Goal: Task Accomplishment & Management: Use online tool/utility

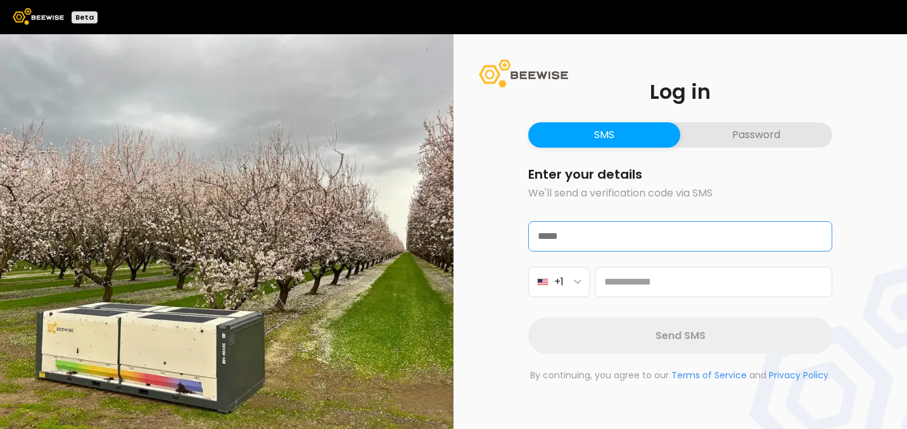
click at [591, 229] on input "email" at bounding box center [680, 236] width 303 height 29
type input "**********"
click at [755, 137] on button "Password" at bounding box center [756, 134] width 152 height 25
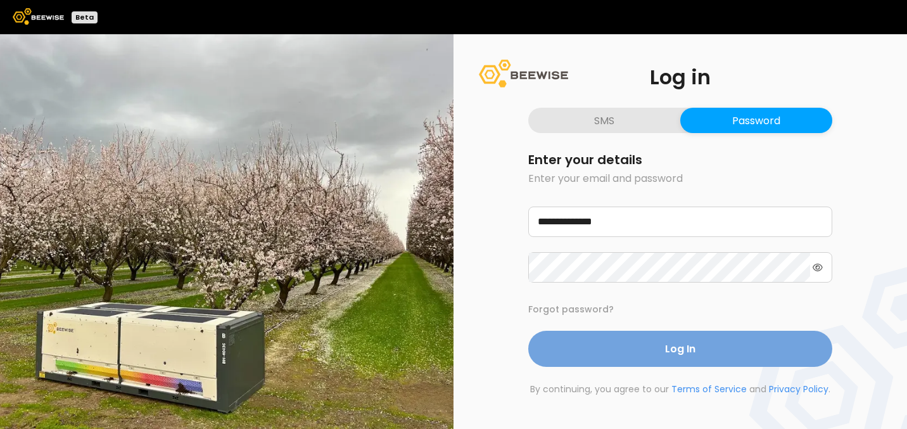
click at [633, 351] on button "Log In" at bounding box center [680, 349] width 304 height 36
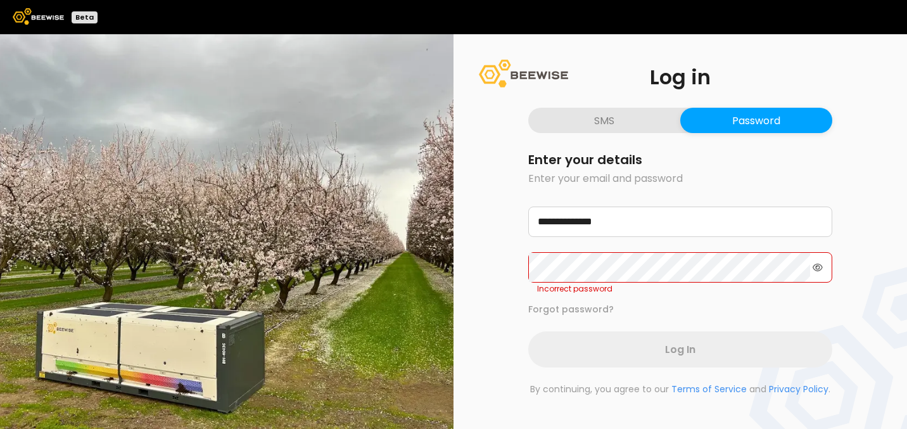
click at [818, 268] on icon at bounding box center [817, 267] width 10 height 9
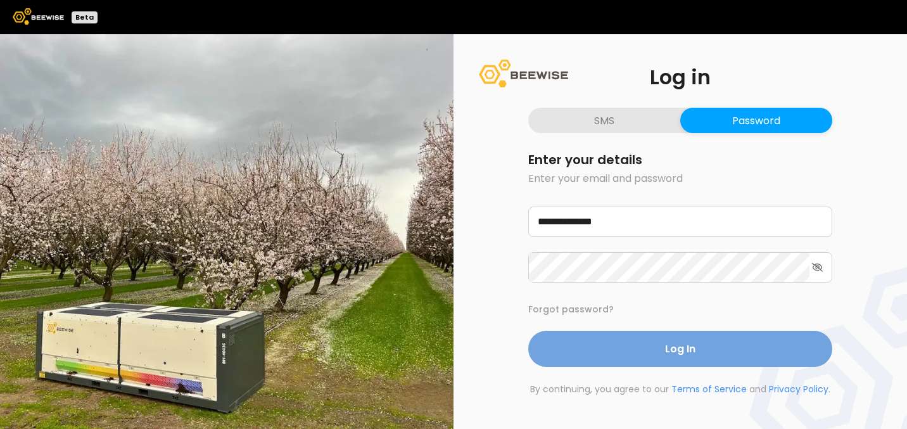
click at [628, 345] on button "Log In" at bounding box center [680, 349] width 304 height 36
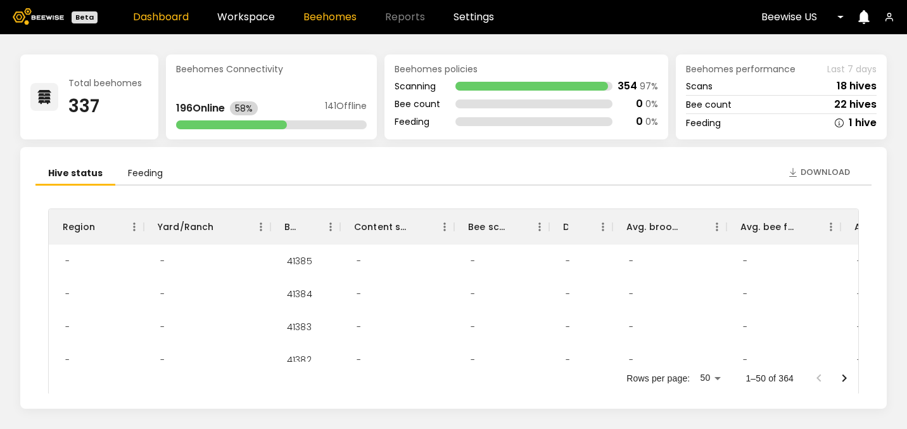
click at [332, 19] on link "Beehomes" at bounding box center [329, 17] width 53 height 10
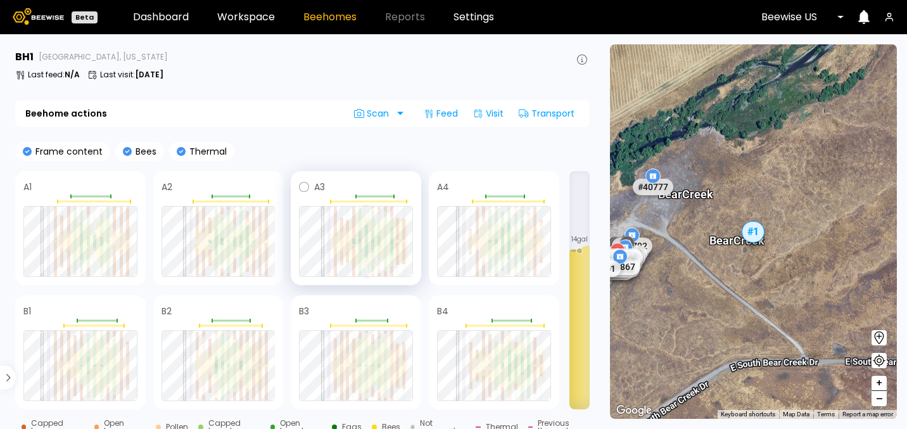
click at [367, 241] on div at bounding box center [366, 241] width 3 height 1
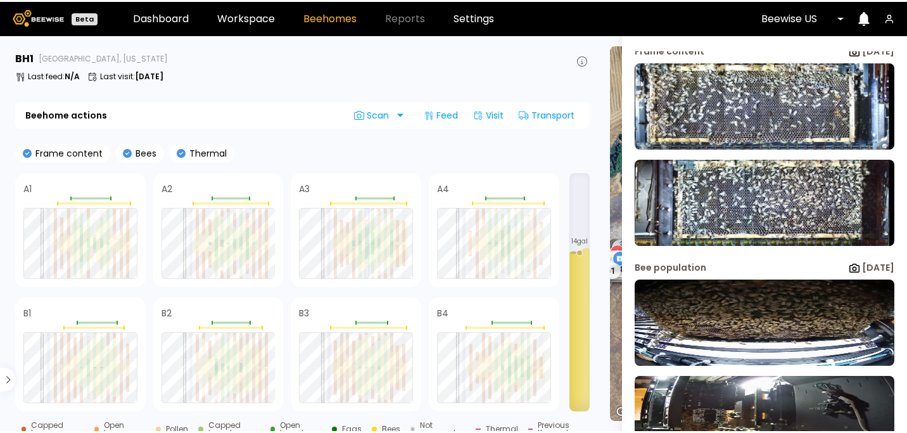
scroll to position [180, 0]
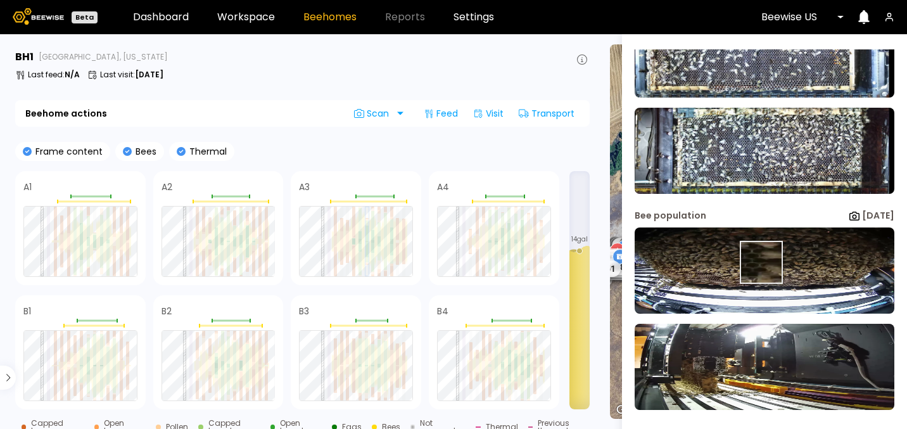
click at [760, 262] on img at bounding box center [765, 270] width 260 height 86
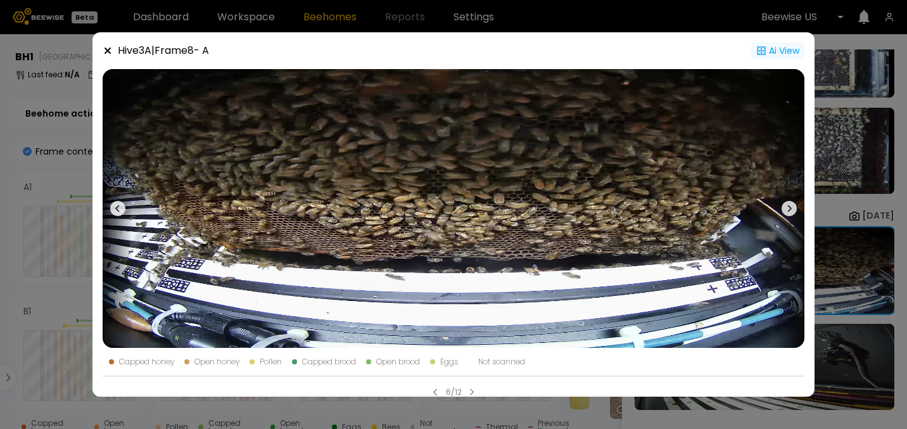
click at [788, 51] on div "Ai View" at bounding box center [777, 50] width 53 height 16
